Goal: Contribute content

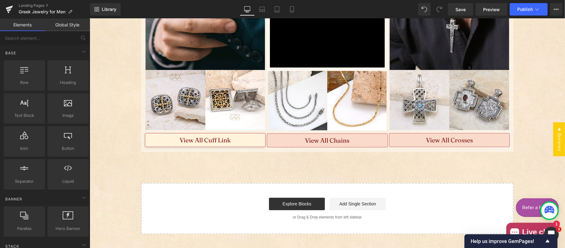
drag, startPoint x: 391, startPoint y: 162, endPoint x: 171, endPoint y: 129, distance: 221.6
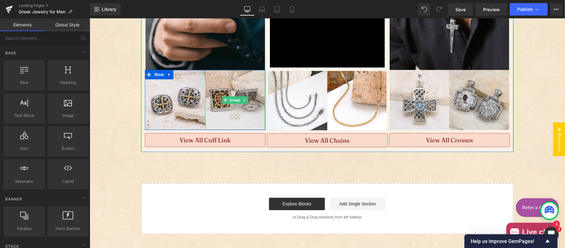
click at [224, 101] on img "Main content" at bounding box center [235, 100] width 60 height 60
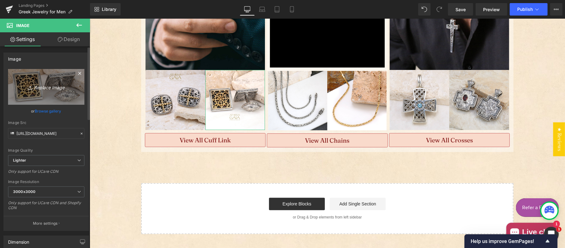
click at [47, 89] on icon "Replace Image" at bounding box center [46, 87] width 50 height 8
type input "C:\fakepath\7157-gerochristo-gold-faced-cufflinks-IMG_0010-nologo.jpg"
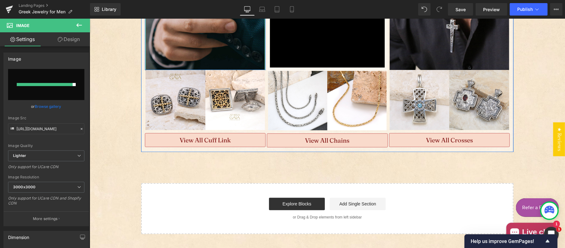
type input "[URL][DOMAIN_NAME]"
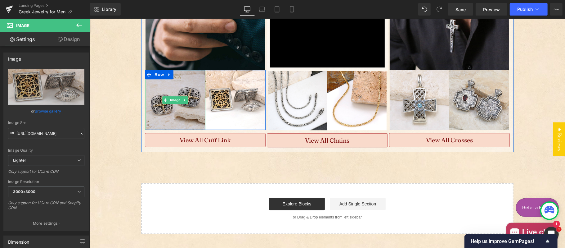
click at [173, 88] on img "Main content" at bounding box center [175, 100] width 60 height 60
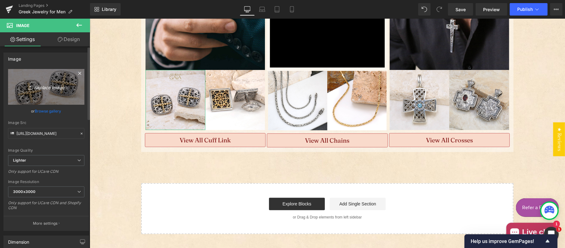
click at [41, 83] on icon "Replace Image" at bounding box center [46, 87] width 50 height 8
type input "C:\fakepath\greek-jewelry-23-03-03-19983-nologo.jpg"
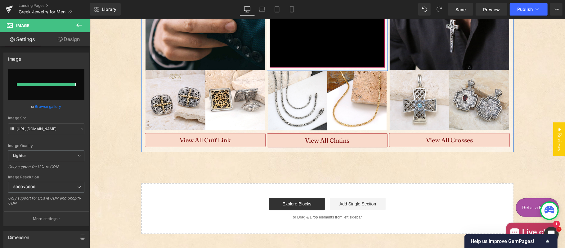
type input "[URL][DOMAIN_NAME]"
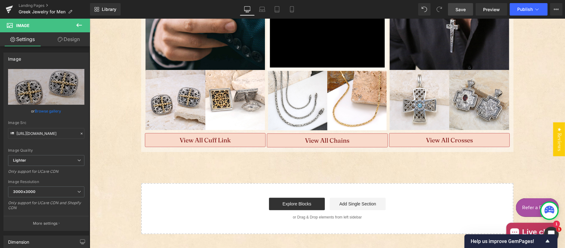
click at [464, 11] on span "Save" at bounding box center [461, 9] width 10 height 7
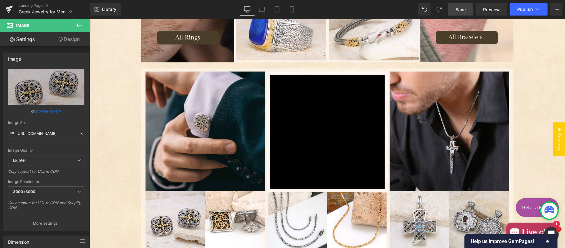
scroll to position [1104, 0]
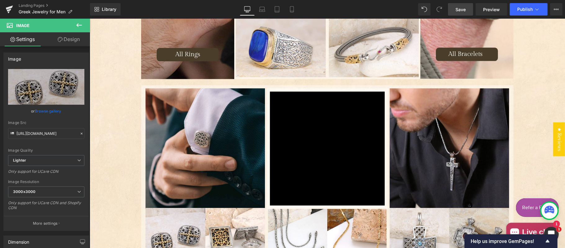
click at [455, 7] on link "Save" at bounding box center [460, 9] width 25 height 12
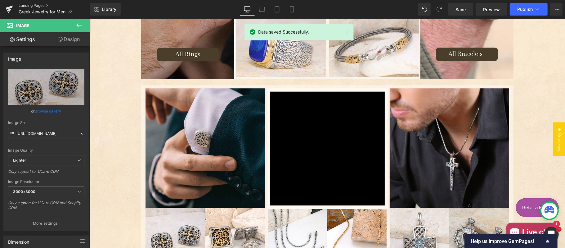
click at [40, 6] on link "Landing Pages" at bounding box center [54, 5] width 71 height 5
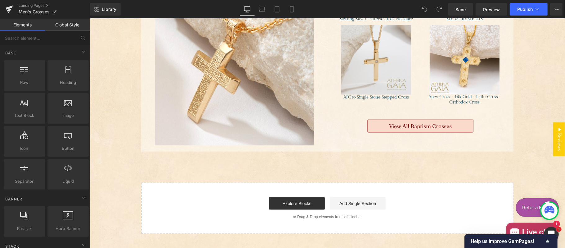
scroll to position [621, 0]
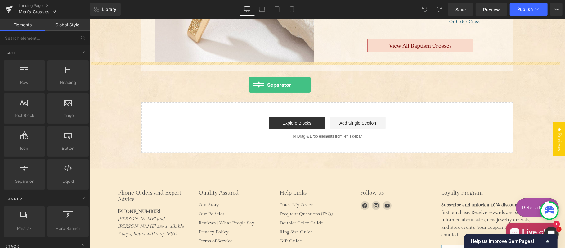
drag, startPoint x: 120, startPoint y: 193, endPoint x: 249, endPoint y: 84, distance: 168.6
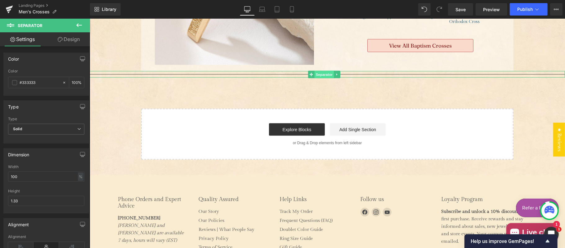
click at [319, 70] on span "Separator" at bounding box center [323, 73] width 19 height 7
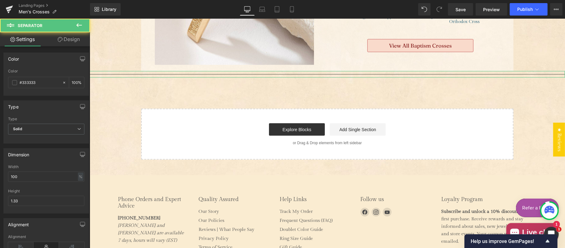
click at [73, 40] on link "Design" at bounding box center [68, 39] width 45 height 14
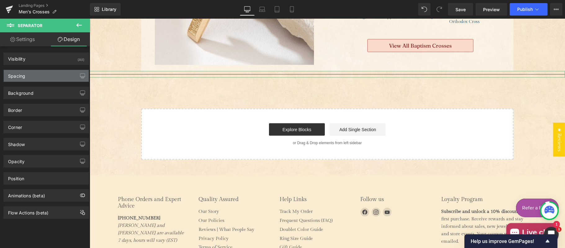
click at [43, 77] on div "Spacing" at bounding box center [46, 76] width 85 height 12
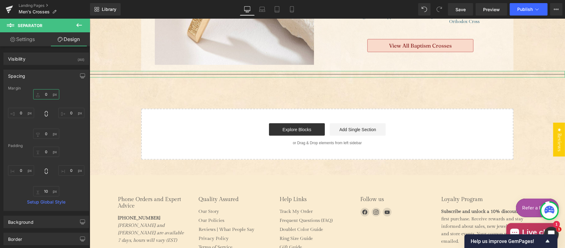
click at [49, 99] on input "0" at bounding box center [46, 94] width 26 height 10
click at [49, 98] on input "0" at bounding box center [46, 94] width 26 height 10
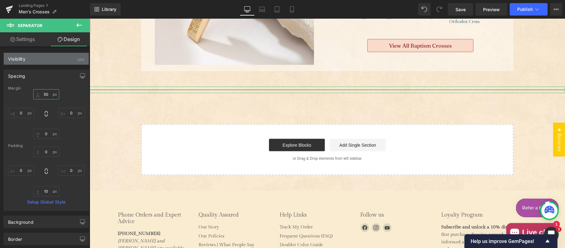
type input "50"
click at [23, 61] on div "Visibility" at bounding box center [16, 57] width 17 height 9
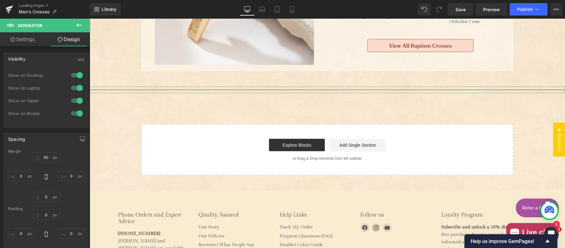
click at [28, 35] on link "Settings" at bounding box center [22, 39] width 45 height 14
type input "100"
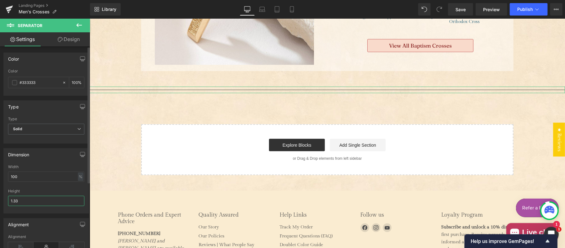
click at [29, 203] on input "1.33" at bounding box center [46, 201] width 76 height 10
click at [29, 202] on input "1.33" at bounding box center [46, 201] width 76 height 10
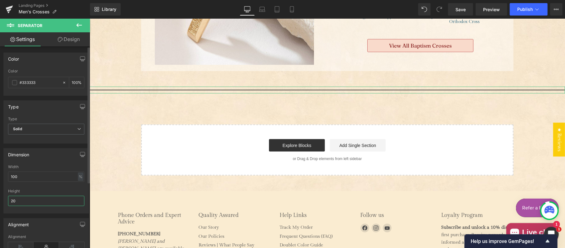
type input "20"
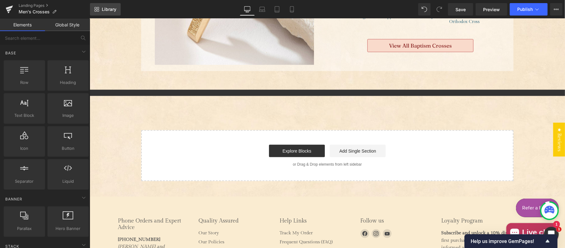
click at [109, 11] on span "Library" at bounding box center [109, 10] width 15 height 6
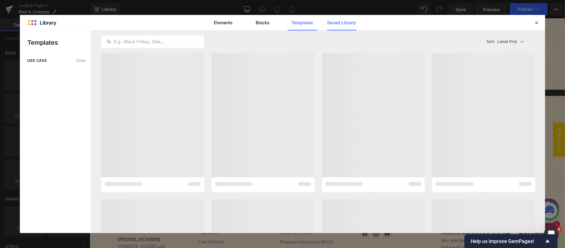
click at [334, 21] on link "Saved Library" at bounding box center [341, 23] width 29 height 16
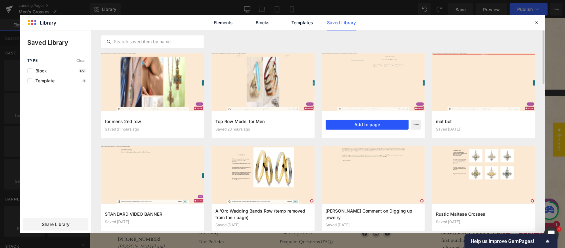
click at [371, 125] on button "Add to page" at bounding box center [367, 125] width 83 height 10
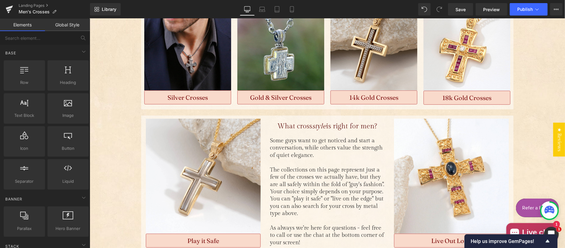
scroll to position [226, 0]
